Goal: Navigation & Orientation: Find specific page/section

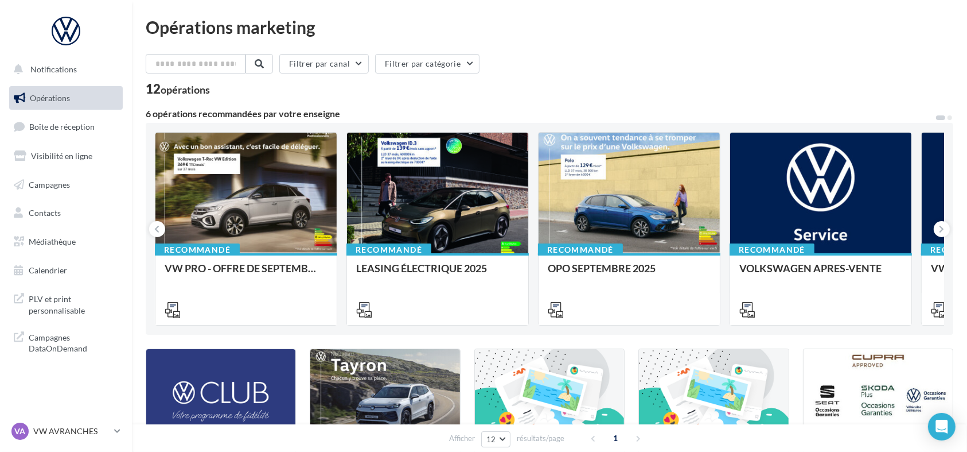
click at [87, 142] on ul "Opérations Boîte de réception Visibilité en ligne Campagnes Contacts Médiathèqu…" at bounding box center [66, 183] width 123 height 205
click at [83, 134] on link "Boîte de réception" at bounding box center [66, 126] width 118 height 25
